Goal: Book appointment/travel/reservation

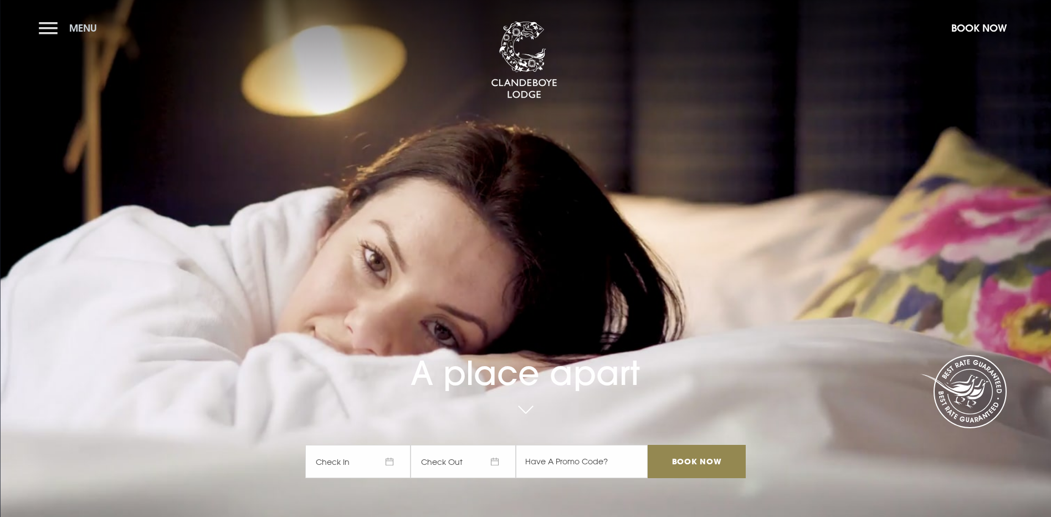
click at [47, 23] on button "Menu" at bounding box center [71, 28] width 64 height 24
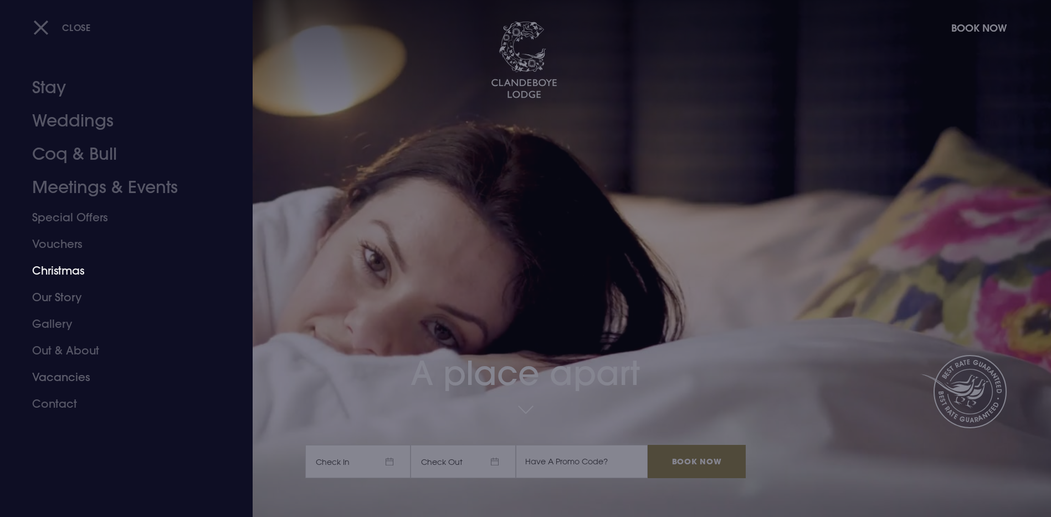
click at [73, 274] on link "Christmas" at bounding box center [119, 270] width 175 height 27
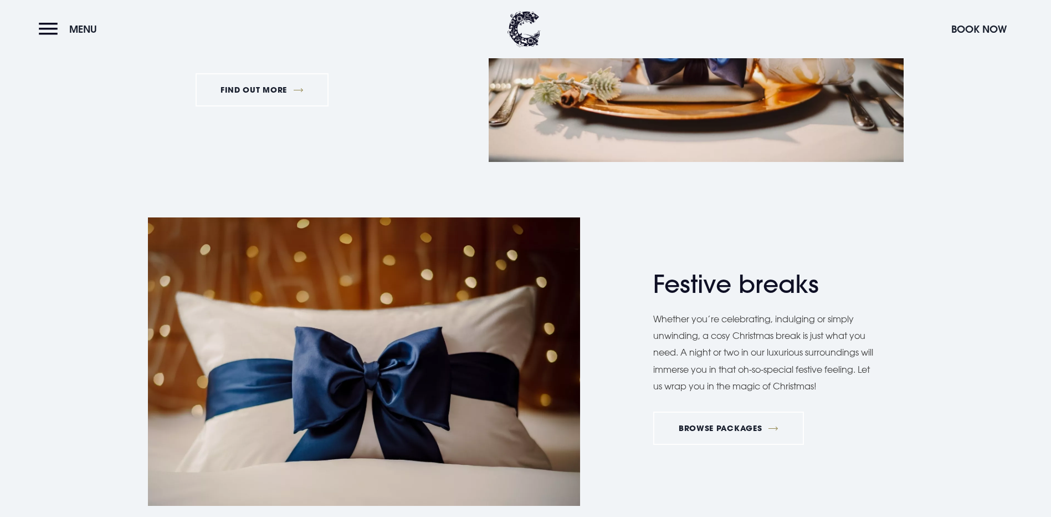
scroll to position [1330, 0]
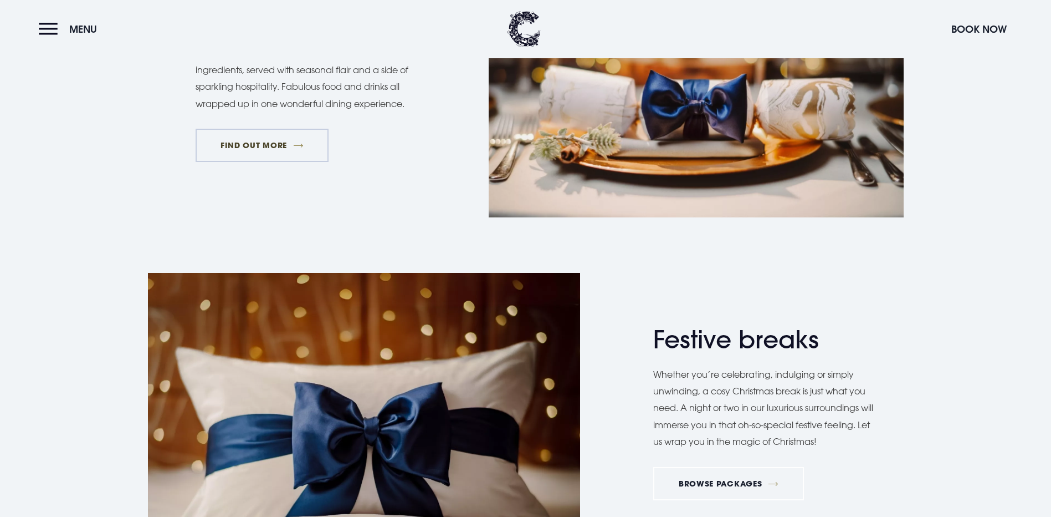
click at [277, 162] on link "FIND OUT MORE" at bounding box center [263, 145] width 134 height 33
